Goal: Task Accomplishment & Management: Complete application form

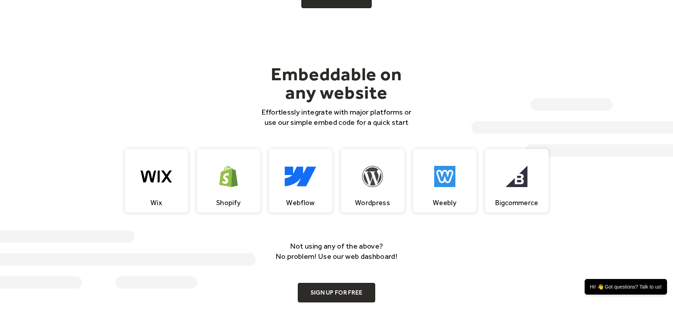
scroll to position [530, 0]
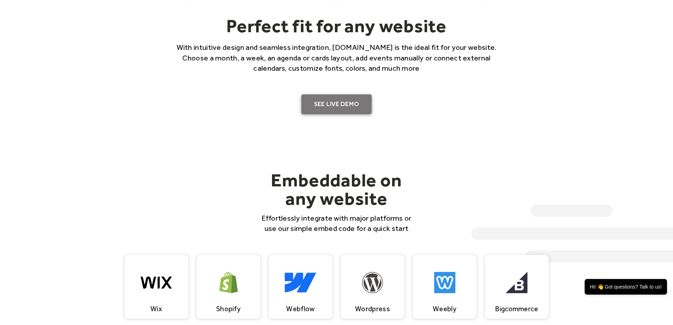
click at [355, 97] on link "SEE LIVE DEMO" at bounding box center [336, 104] width 71 height 20
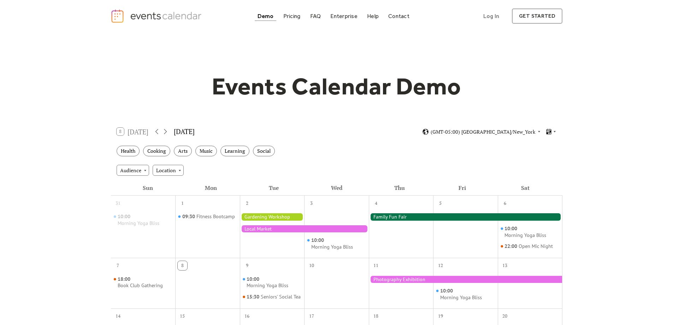
click at [195, 131] on div "September 2025" at bounding box center [184, 131] width 21 height 10
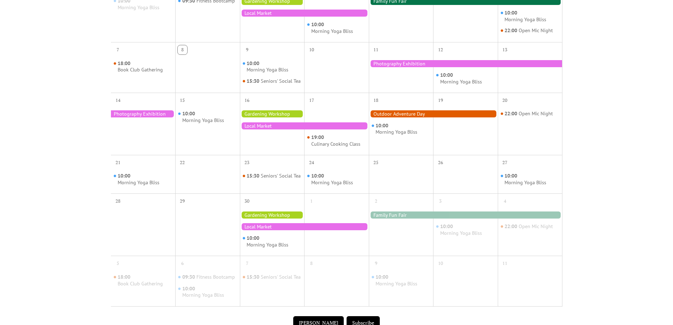
scroll to position [318, 0]
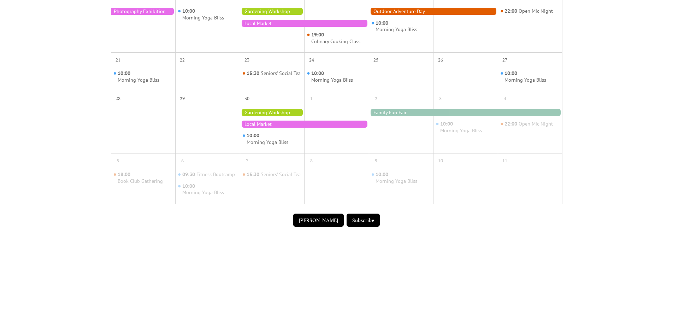
click at [322, 227] on button "[PERSON_NAME]" at bounding box center [318, 219] width 51 height 13
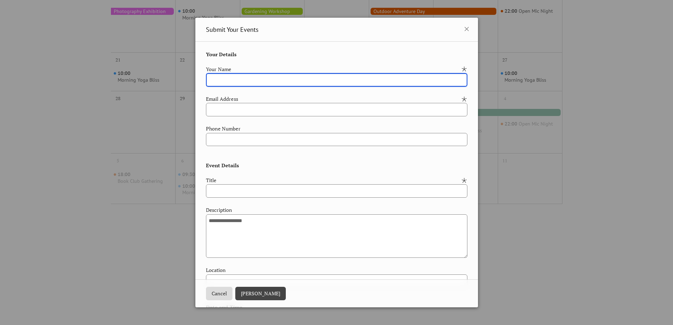
click at [402, 86] on input "text" at bounding box center [336, 79] width 261 height 13
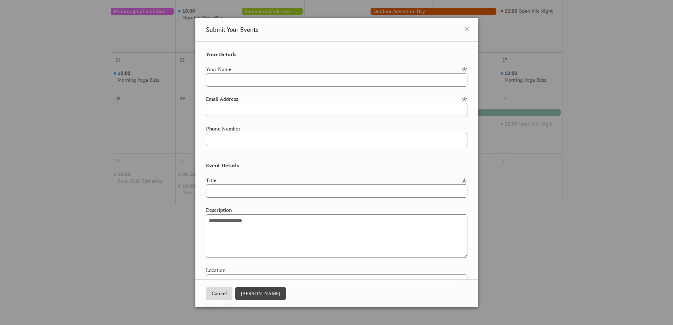
click at [401, 120] on div "**********" at bounding box center [336, 245] width 261 height 389
click at [405, 179] on div "Title" at bounding box center [333, 180] width 254 height 8
click at [400, 193] on input "text" at bounding box center [336, 190] width 261 height 13
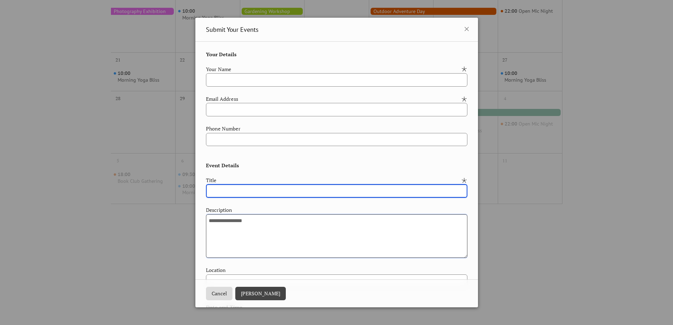
click at [346, 223] on textarea at bounding box center [336, 236] width 261 height 44
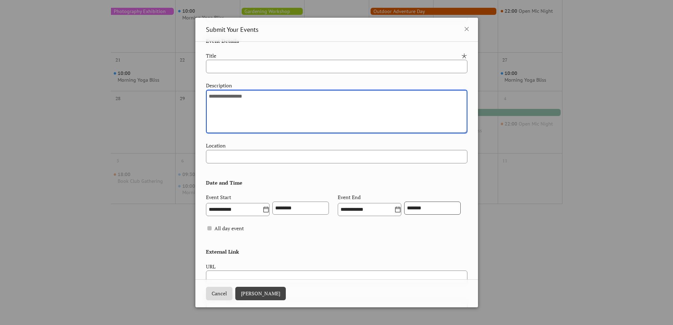
scroll to position [141, 0]
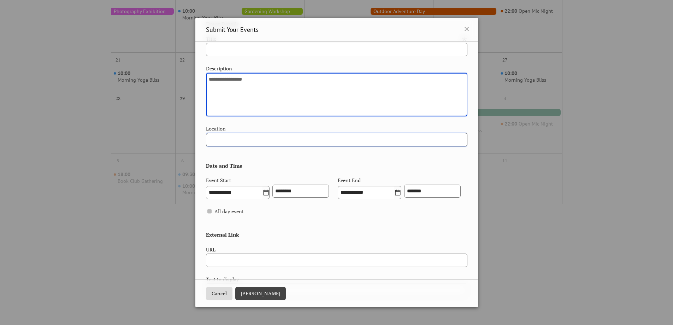
click at [330, 138] on input "text" at bounding box center [336, 139] width 261 height 13
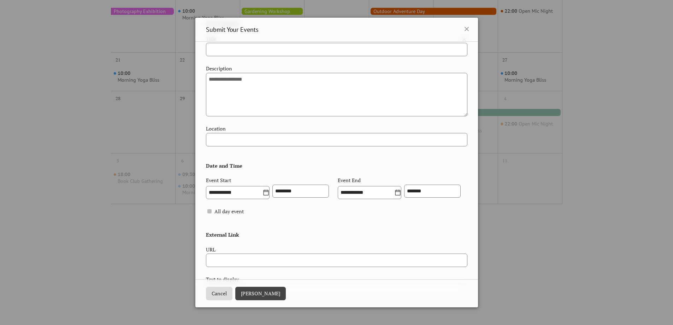
click at [349, 200] on div "**********" at bounding box center [336, 188] width 261 height 24
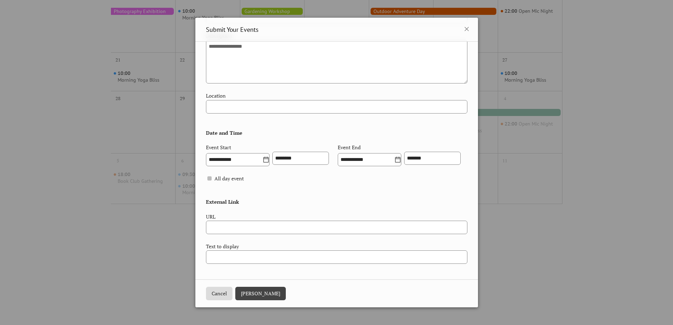
scroll to position [207, 0]
click at [514, 177] on div "**********" at bounding box center [336, 162] width 673 height 325
click at [464, 26] on icon at bounding box center [466, 29] width 8 height 8
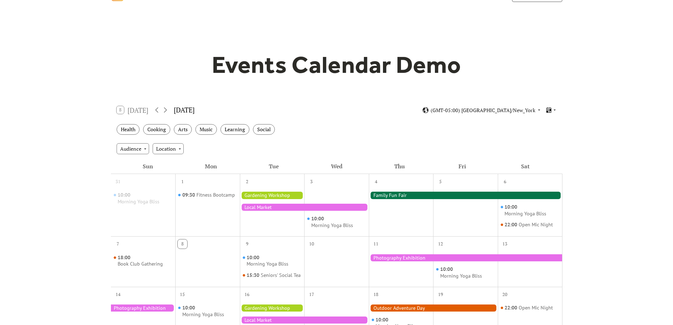
scroll to position [0, 0]
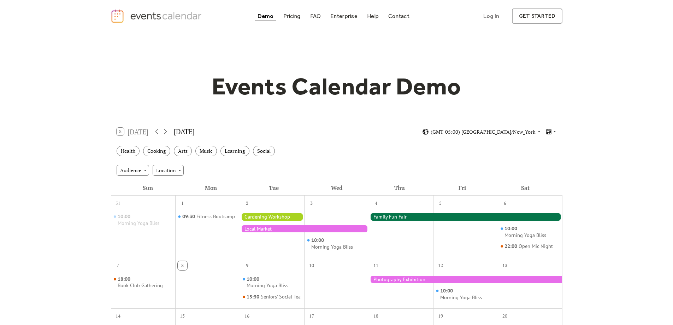
click at [268, 219] on div at bounding box center [272, 216] width 65 height 7
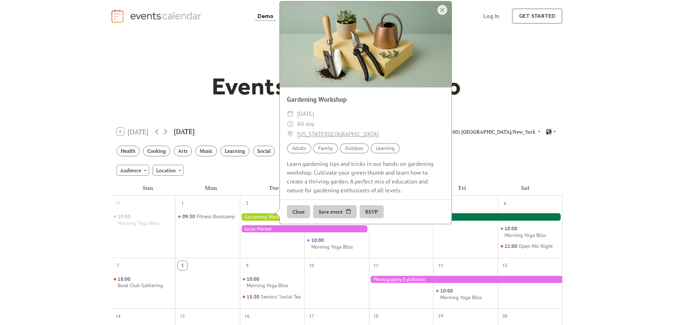
click at [283, 257] on div "2" at bounding box center [272, 226] width 65 height 62
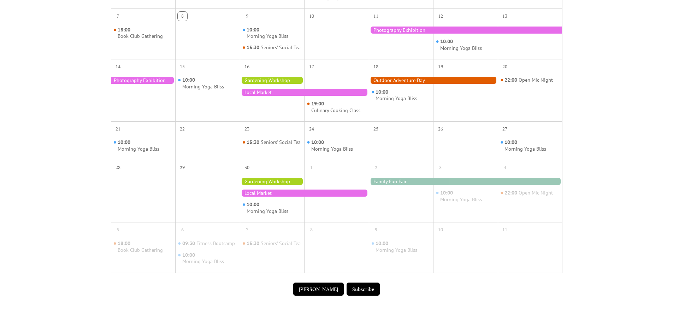
scroll to position [247, 0]
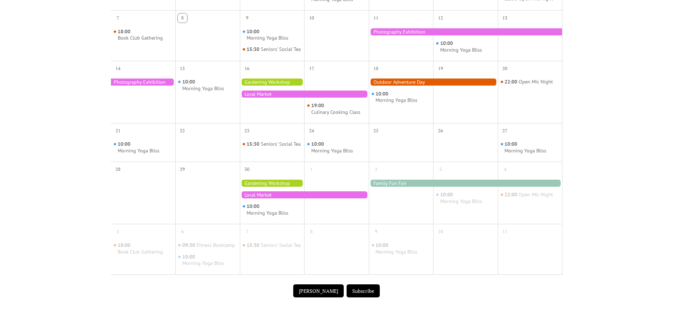
click at [385, 202] on div at bounding box center [401, 198] width 65 height 46
click at [391, 187] on div at bounding box center [466, 182] width 194 height 7
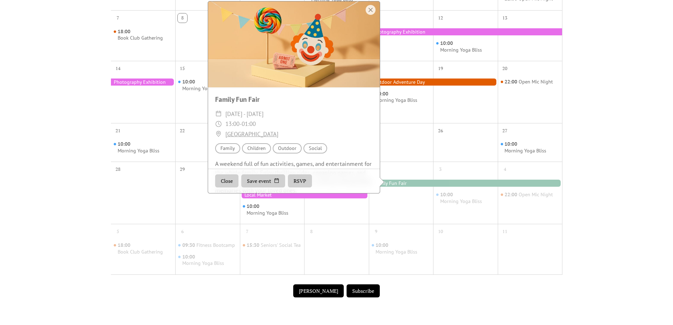
click at [367, 220] on div at bounding box center [336, 198] width 65 height 46
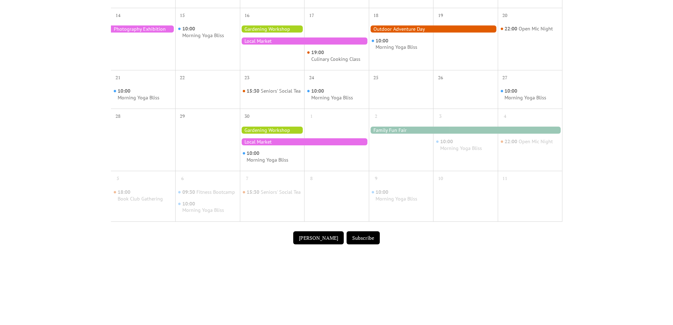
scroll to position [353, 0]
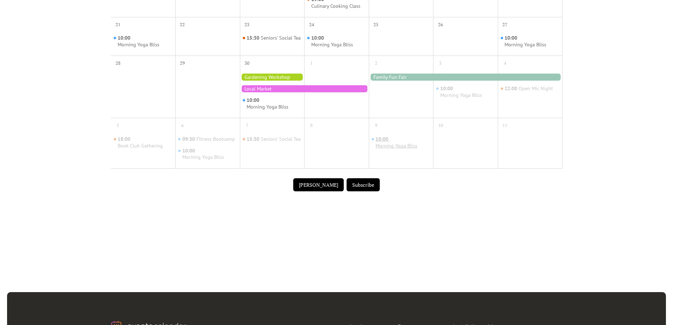
click at [403, 149] on div "Morning Yoga Bliss" at bounding box center [397, 145] width 42 height 7
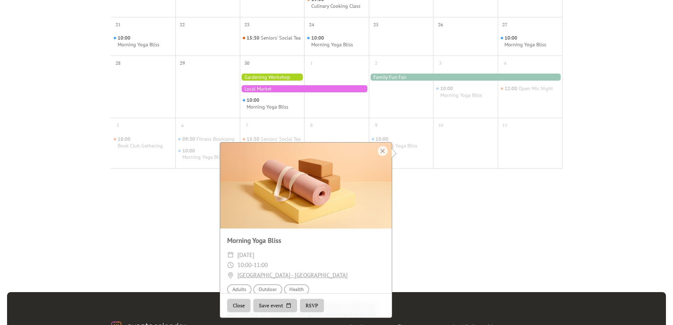
scroll to position [58, 0]
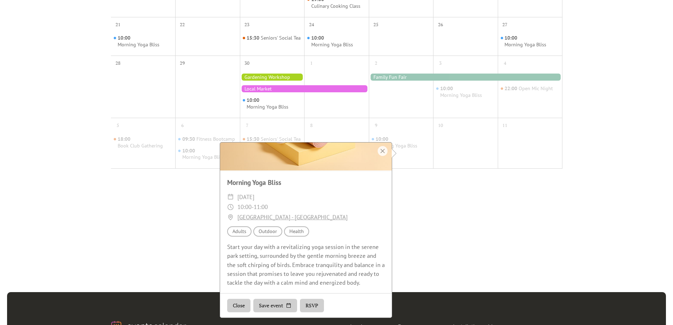
click at [376, 128] on div "9" at bounding box center [375, 125] width 9 height 9
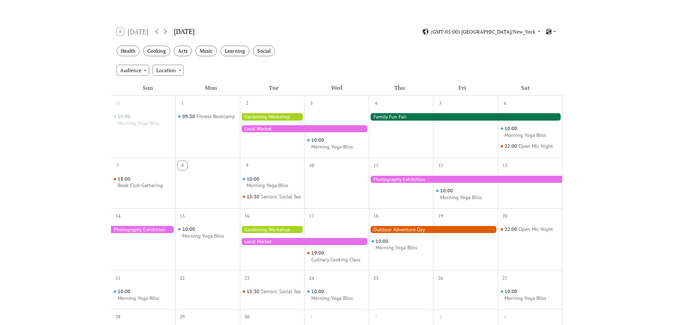
scroll to position [0, 0]
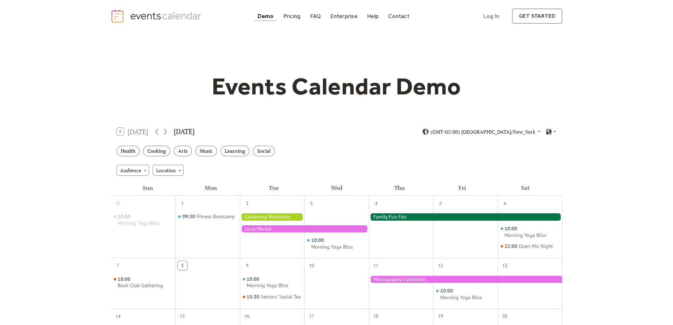
click at [171, 18] on img "home" at bounding box center [157, 16] width 93 height 14
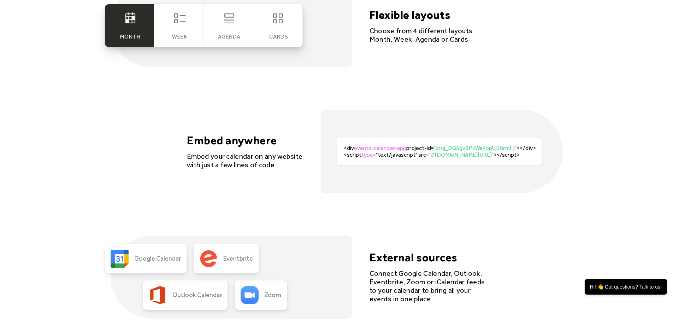
scroll to position [1449, 0]
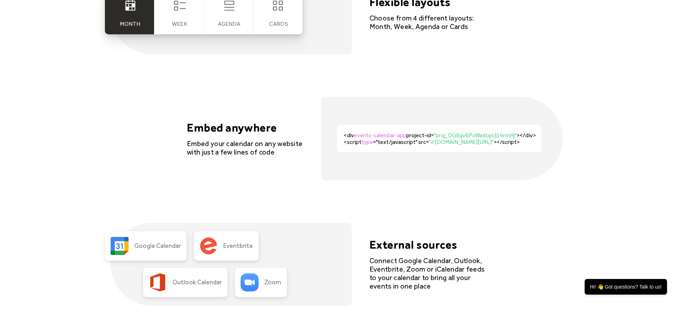
click at [415, 137] on div "<div events-calendar-app project-id= "proj_DG8gvBPxWa4opUj16rmHj" ></div><scrip…" at bounding box center [443, 138] width 198 height 13
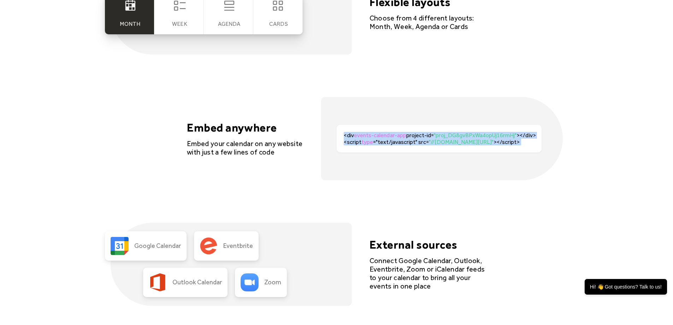
click at [415, 137] on div "<div events-calendar-app project-id= "proj_DG8gvBPxWa4opUj16rmHj" ></div><scrip…" at bounding box center [443, 138] width 198 height 13
click at [391, 172] on div "<div events-calendar-app project-id= "proj_DG8gvBPxWa4opUj16rmHj" ></div><scrip…" at bounding box center [441, 138] width 241 height 83
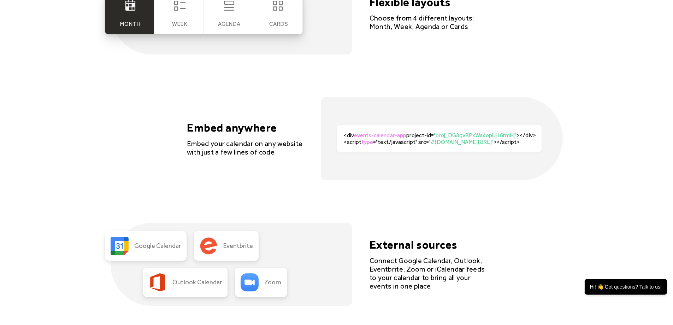
click at [415, 133] on div "<div events-calendar-app project-id= "proj_DG8gvBPxWa4opUj16rmHj" ></div><scrip…" at bounding box center [443, 138] width 198 height 13
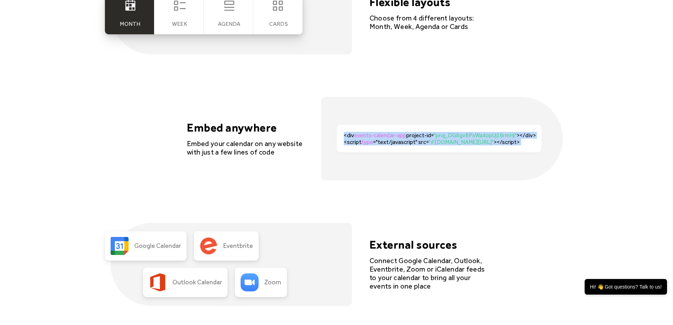
click at [415, 133] on div "<div events-calendar-app project-id= "proj_DG8gvBPxWa4opUj16rmHj" ></div><scrip…" at bounding box center [443, 138] width 198 height 13
copy div "<div events-calendar-app project-id= "proj_DG8gvBPxWa4opUj16rmHj" ></div><scrip…"
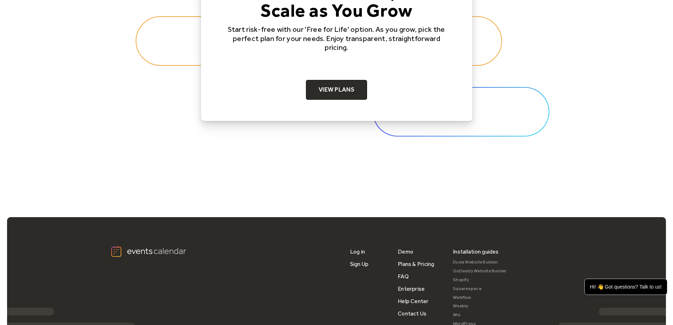
scroll to position [2197, 0]
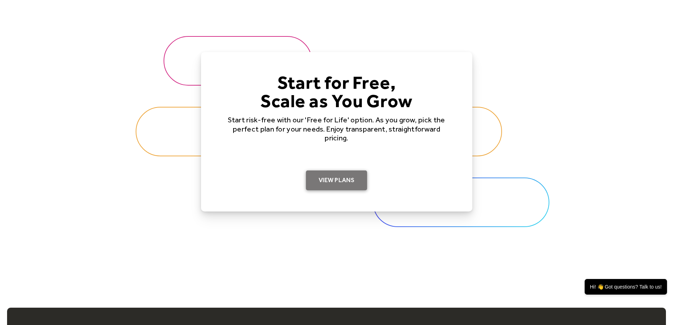
click at [357, 183] on link "View Plans" at bounding box center [336, 180] width 61 height 20
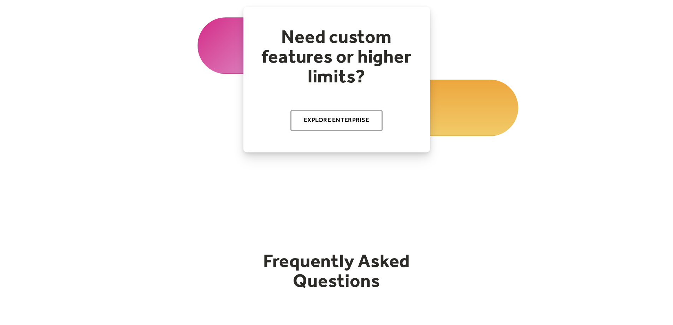
scroll to position [826, 0]
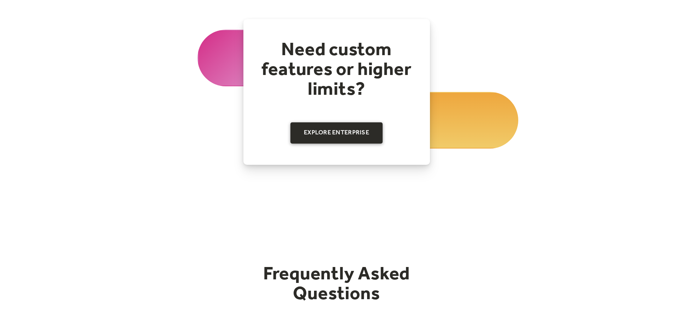
click at [366, 132] on link "Explore Enterprise" at bounding box center [336, 132] width 92 height 21
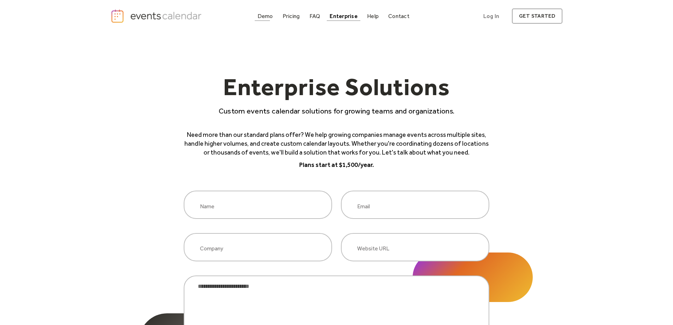
click at [270, 21] on div at bounding box center [263, 20] width 16 height 0
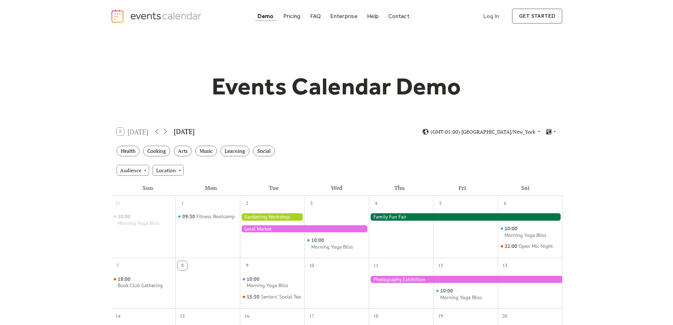
click at [197, 19] on img "home" at bounding box center [157, 16] width 93 height 14
